Goal: Task Accomplishment & Management: Use online tool/utility

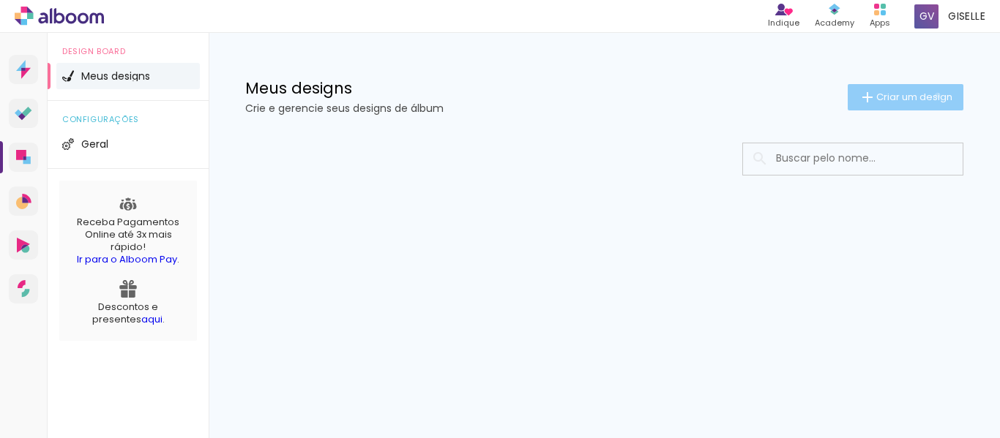
click at [935, 95] on span "Criar um design" at bounding box center [914, 97] width 76 height 10
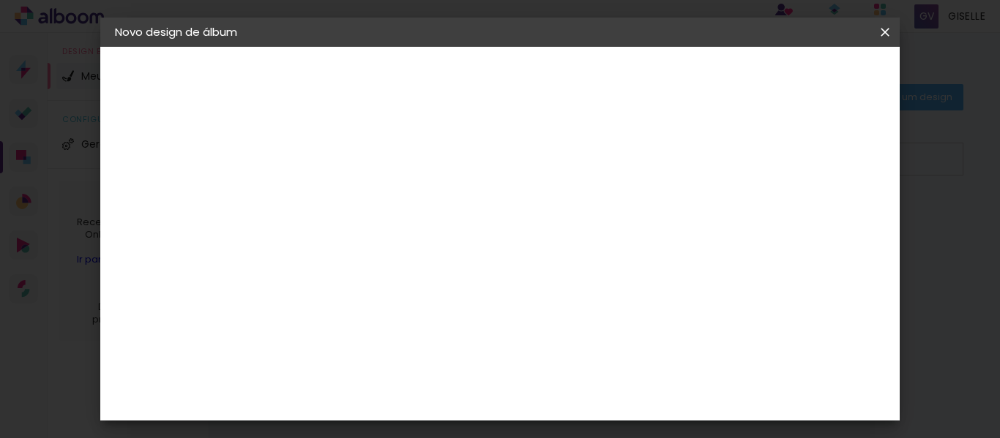
click at [354, 191] on input at bounding box center [354, 196] width 0 height 23
type input "[PERSON_NAME] e [PERSON_NAME]"
type paper-input "[PERSON_NAME] e [PERSON_NAME]"
click at [0, 0] on slot "Avançar" at bounding box center [0, 0] width 0 height 0
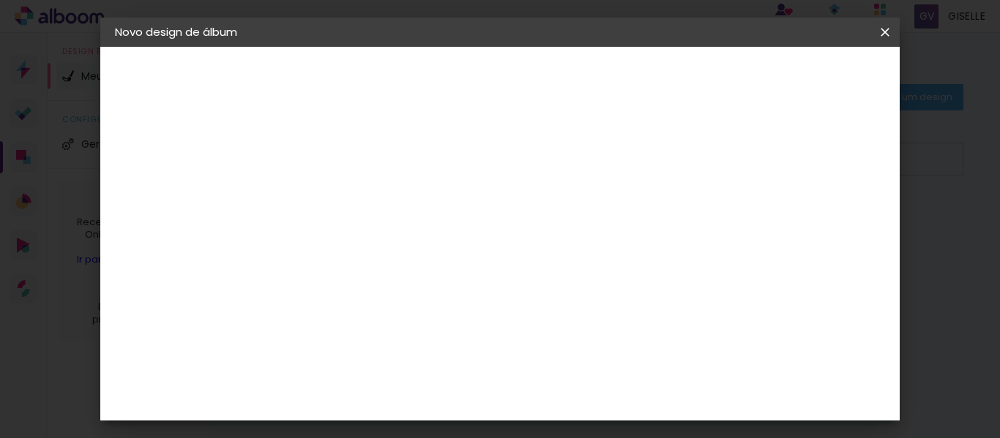
click at [473, 196] on div "Arte em [GEOGRAPHIC_DATA]" at bounding box center [408, 194] width 129 height 23
click at [628, 74] on paper-button "Avançar" at bounding box center [592, 77] width 72 height 25
click at [182, 152] on div "2. Especificações" at bounding box center [195, 150] width 160 height 18
click at [178, 195] on div "2. Especificações Fornecedor Escolhendo fornecedor... Arte em Papel Modelo Esco…" at bounding box center [195, 184] width 160 height 87
click at [173, 186] on div "Arte em [GEOGRAPHIC_DATA]" at bounding box center [200, 181] width 108 height 20
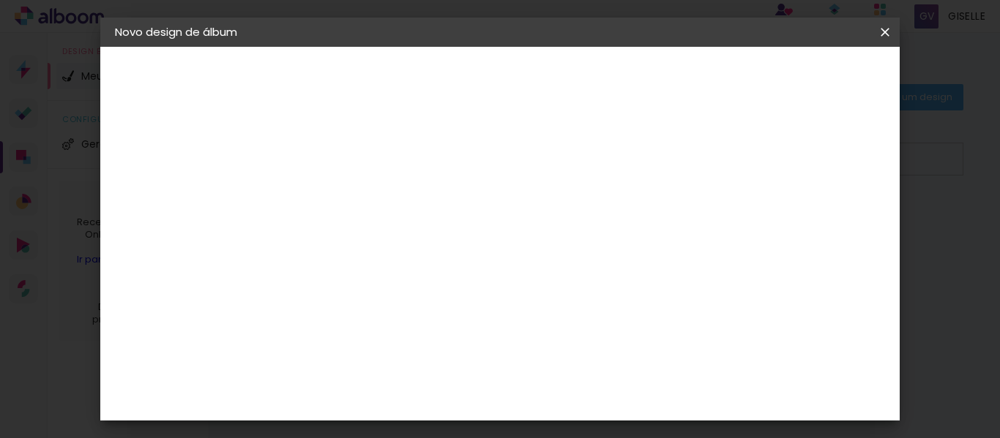
click at [628, 223] on paper-item "Tamanho Livre" at bounding box center [557, 222] width 141 height 32
click at [0, 0] on slot "Avançar" at bounding box center [0, 0] width 0 height 0
click at [890, 27] on iron-icon at bounding box center [885, 32] width 18 height 15
